Goal: Register for event/course

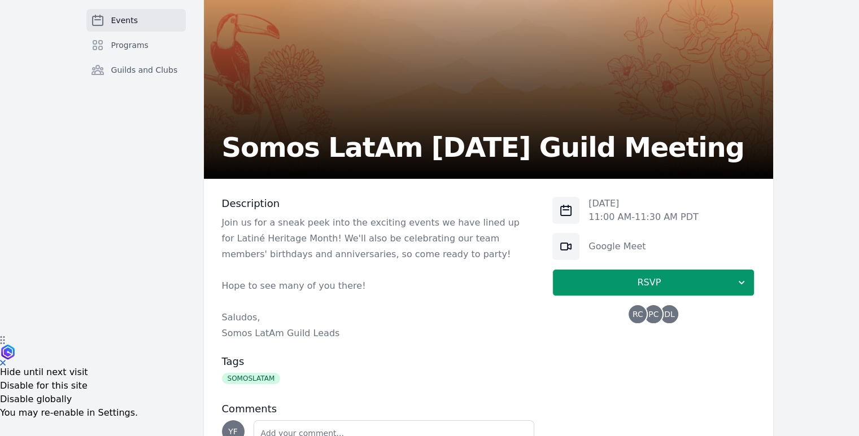
scroll to position [147, 0]
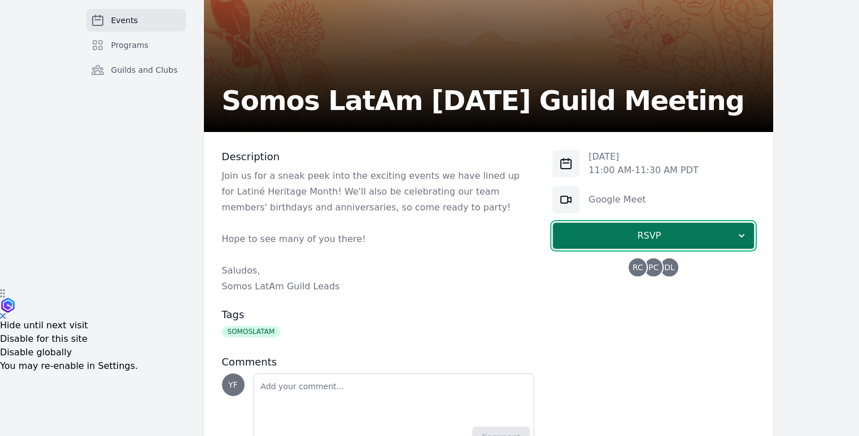
click at [628, 244] on button "RSVP" at bounding box center [653, 235] width 202 height 27
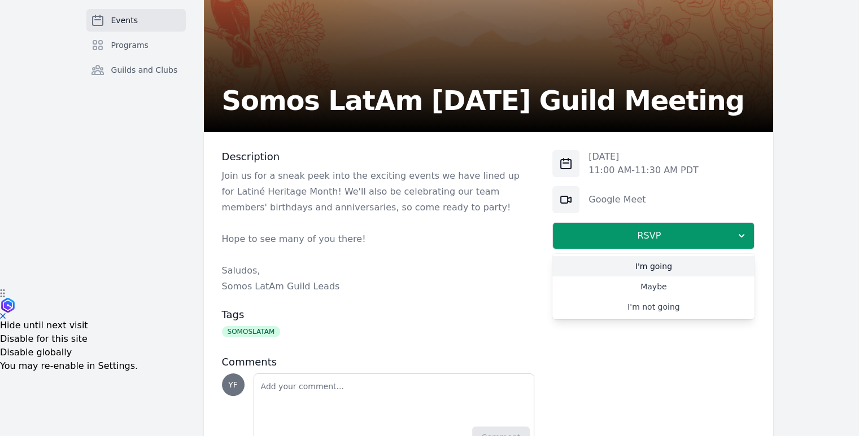
click at [643, 270] on link "I'm going" at bounding box center [653, 266] width 202 height 20
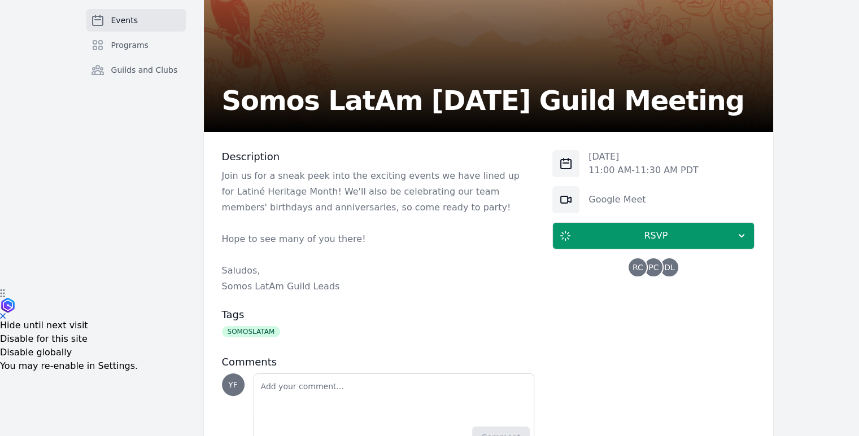
click at [544, 292] on div "Description Join us for a sneak peek into the exciting events we have lined up …" at bounding box center [488, 301] width 569 height 339
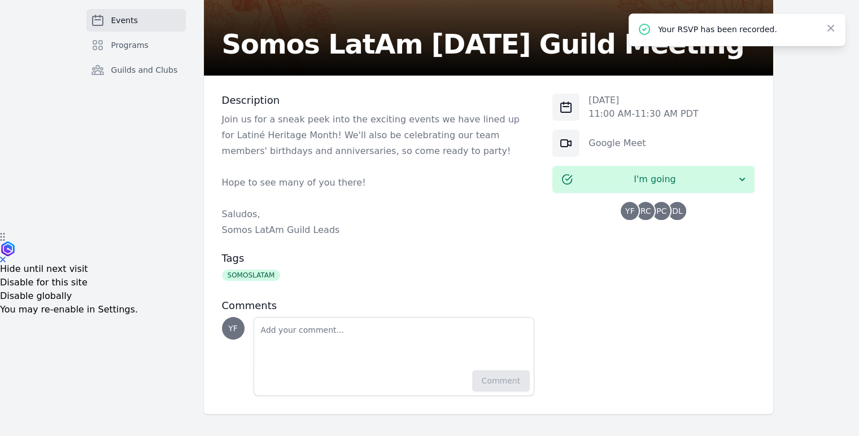
scroll to position [0, 0]
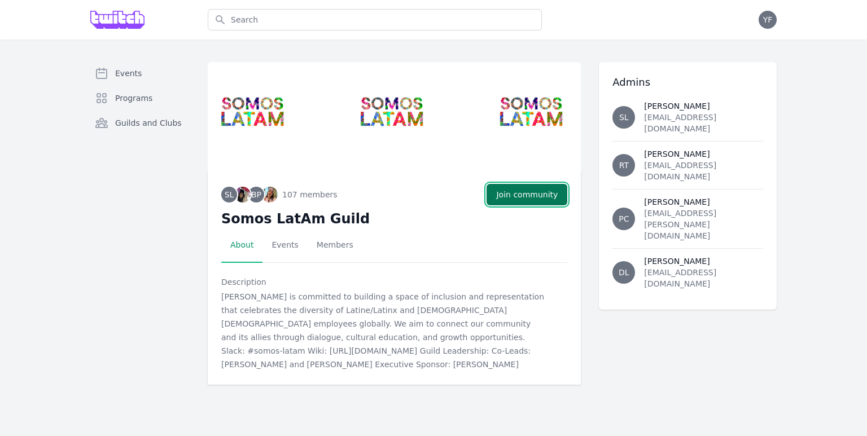
click at [514, 195] on button "Join community" at bounding box center [527, 194] width 81 height 21
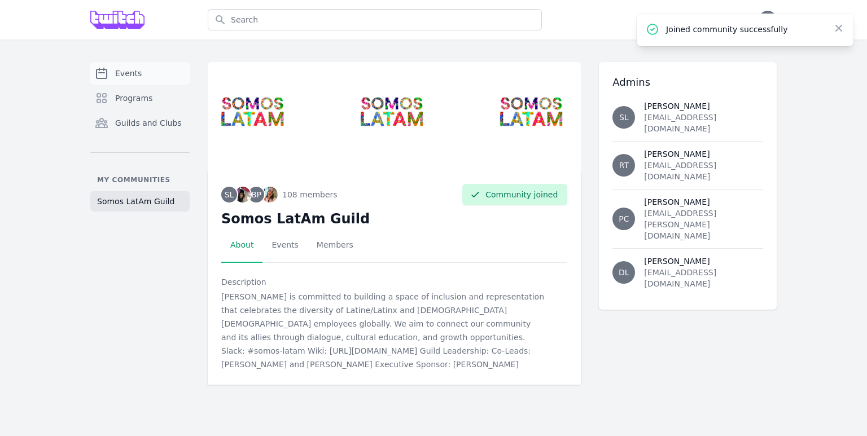
click at [138, 63] on link "Events" at bounding box center [139, 73] width 99 height 23
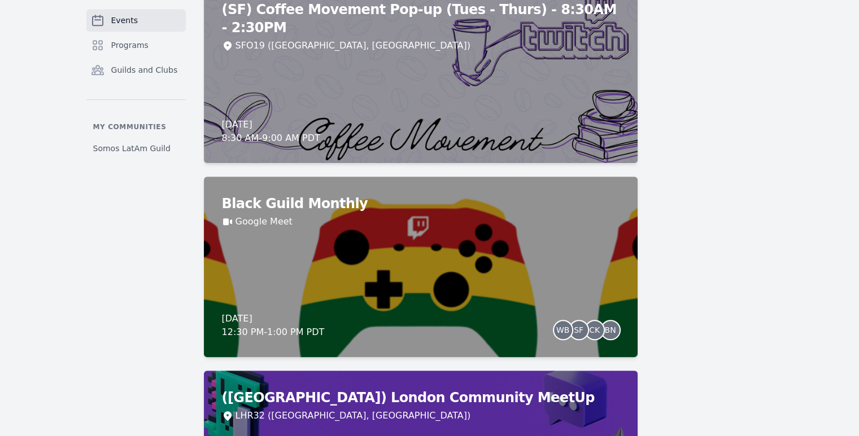
scroll to position [734, 0]
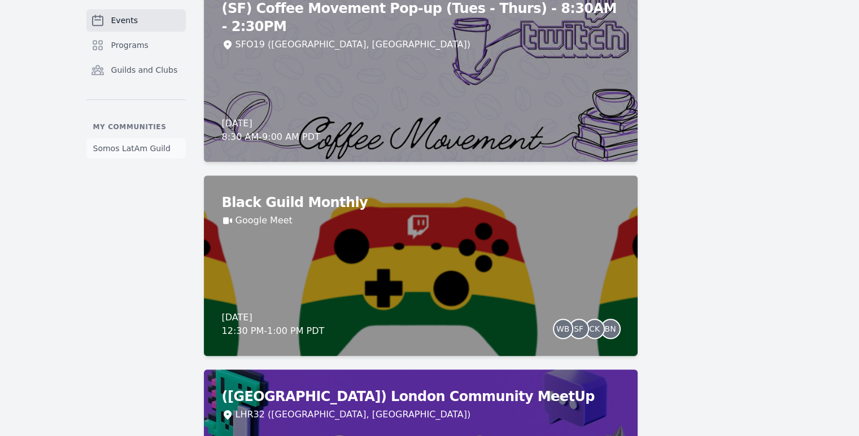
click at [130, 142] on link "Somos LatAm Guild" at bounding box center [135, 148] width 99 height 20
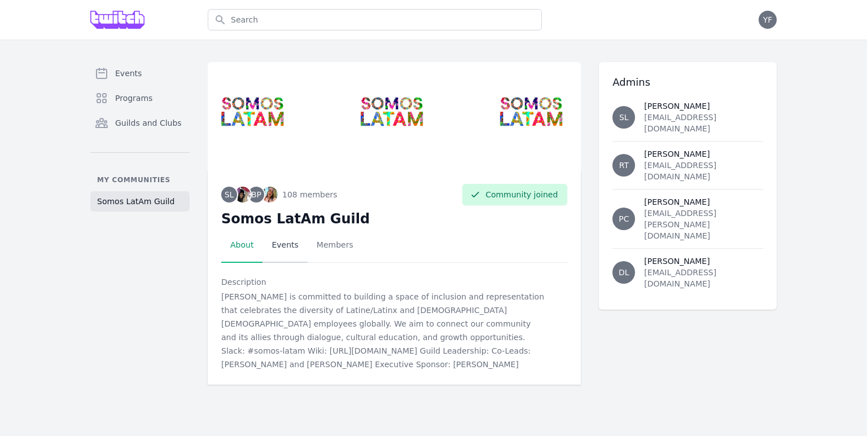
click at [291, 243] on link "Events" at bounding box center [285, 245] width 45 height 35
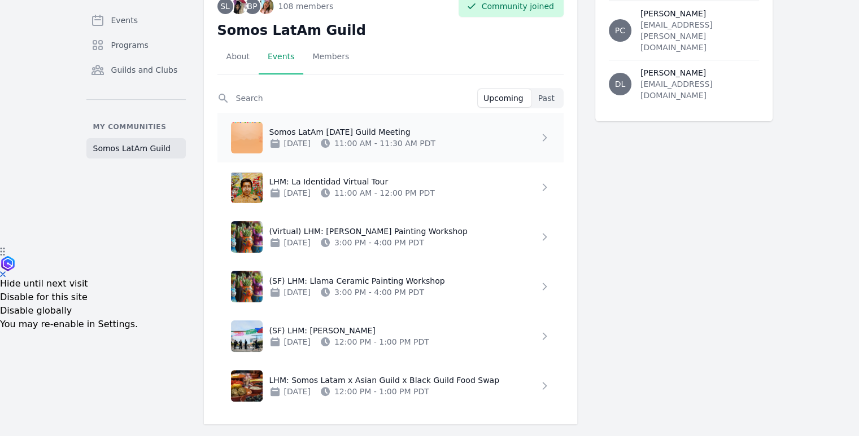
scroll to position [199, 0]
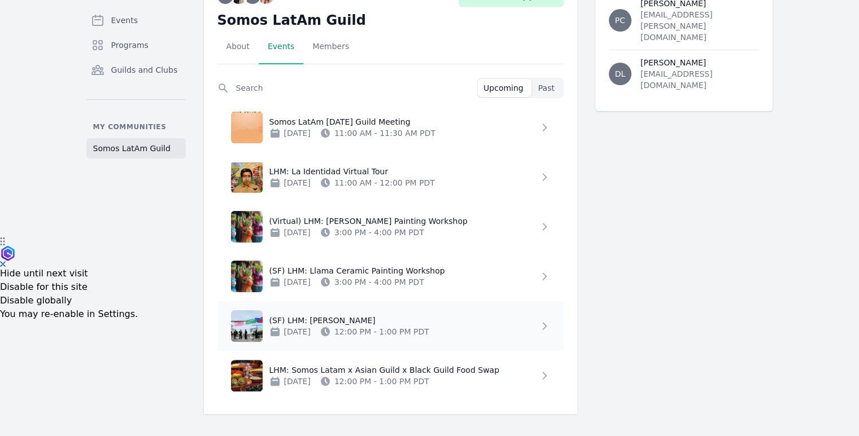
click at [533, 326] on p "Oct 8, 2025 12:00 PM - 1:00 PM PDT" at bounding box center [403, 331] width 269 height 11
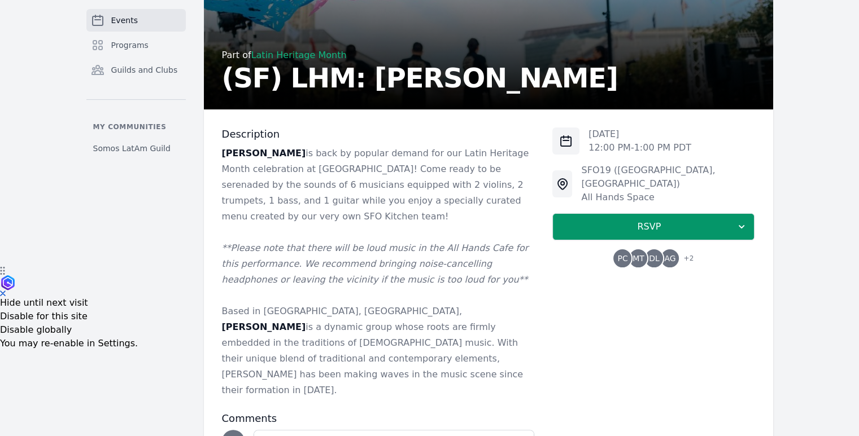
scroll to position [226, 0]
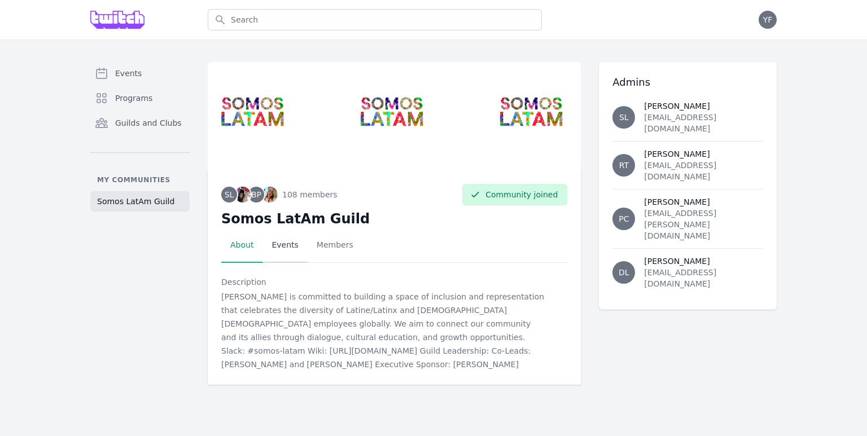
click at [273, 254] on link "Events" at bounding box center [285, 245] width 45 height 35
